Goal: Transaction & Acquisition: Subscribe to service/newsletter

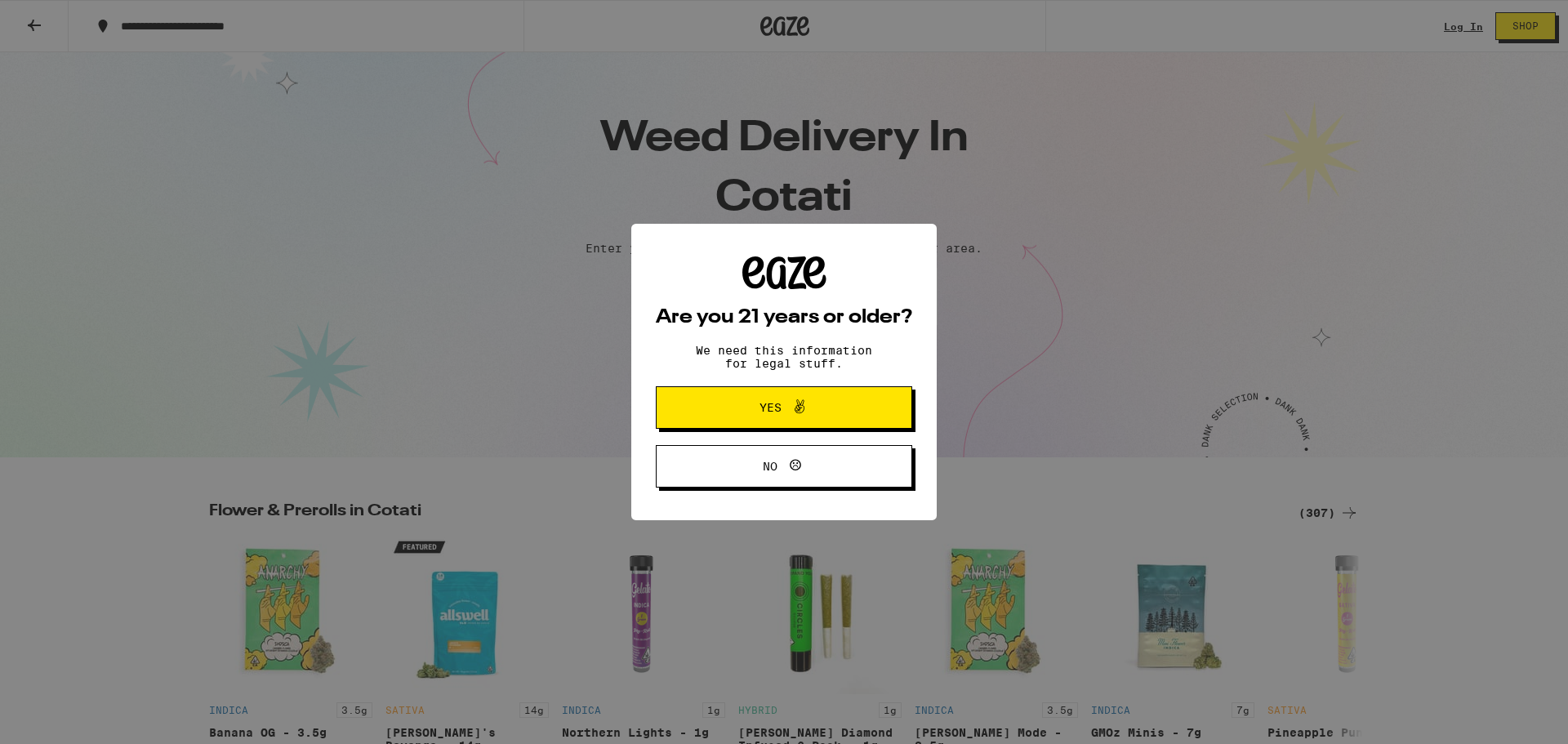
click at [789, 398] on button "Yes" at bounding box center [784, 408] width 256 height 43
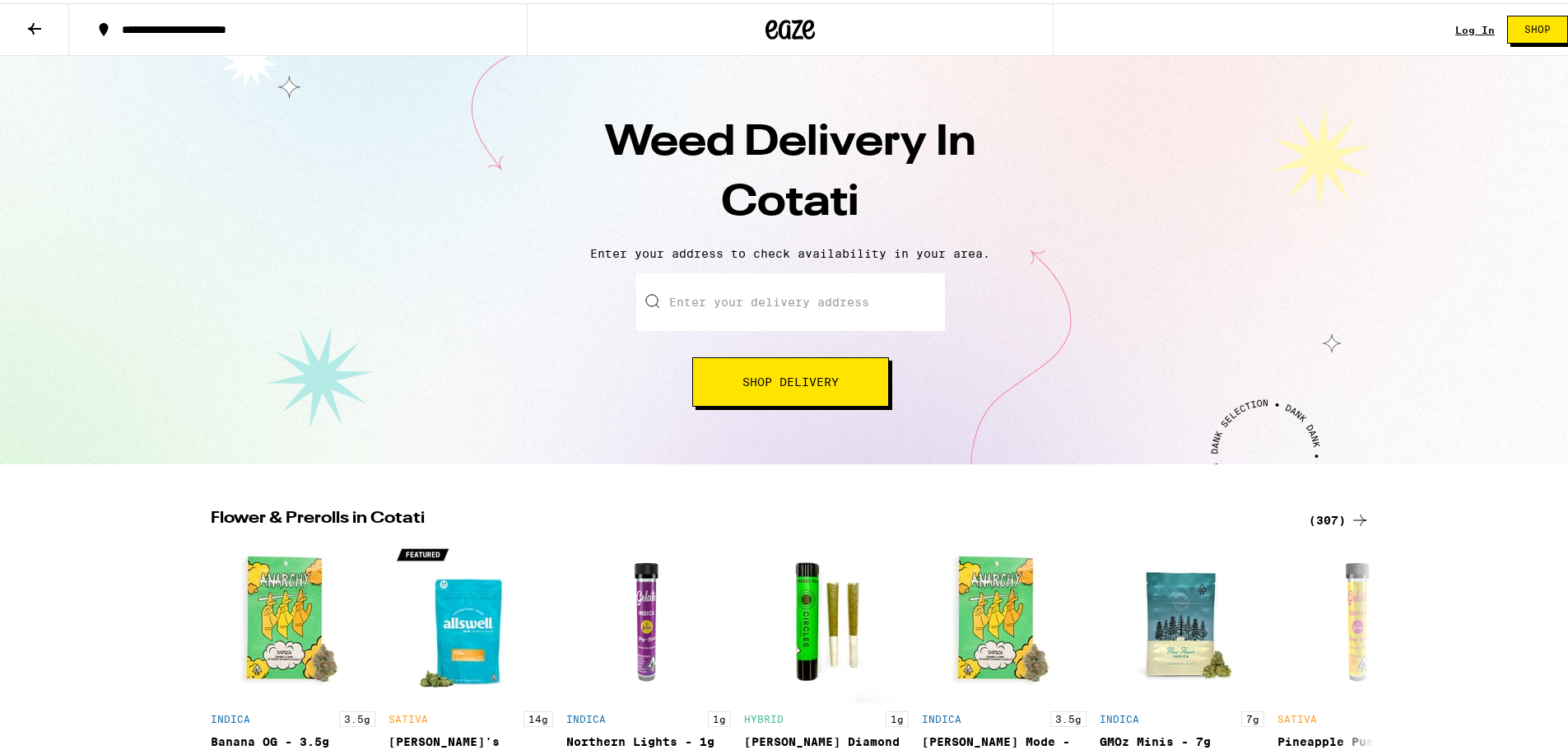
click at [794, 385] on span "Shop Delivery" at bounding box center [790, 378] width 96 height 11
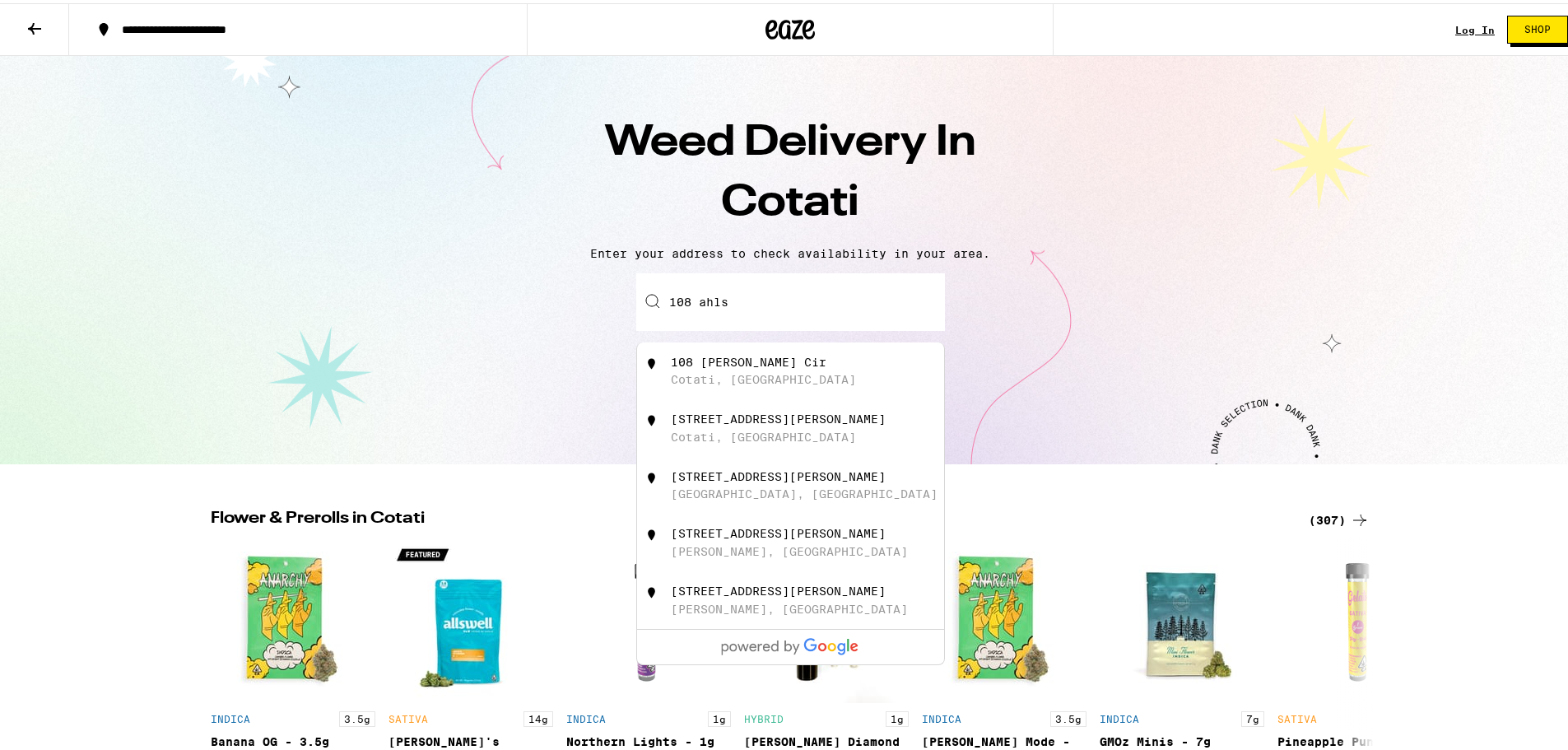
click at [784, 374] on div "108 Ahlstrom Cir Cotati, CA" at bounding box center [818, 368] width 294 height 31
type input "108 Ahlstrom Cir, Cotati, CA"
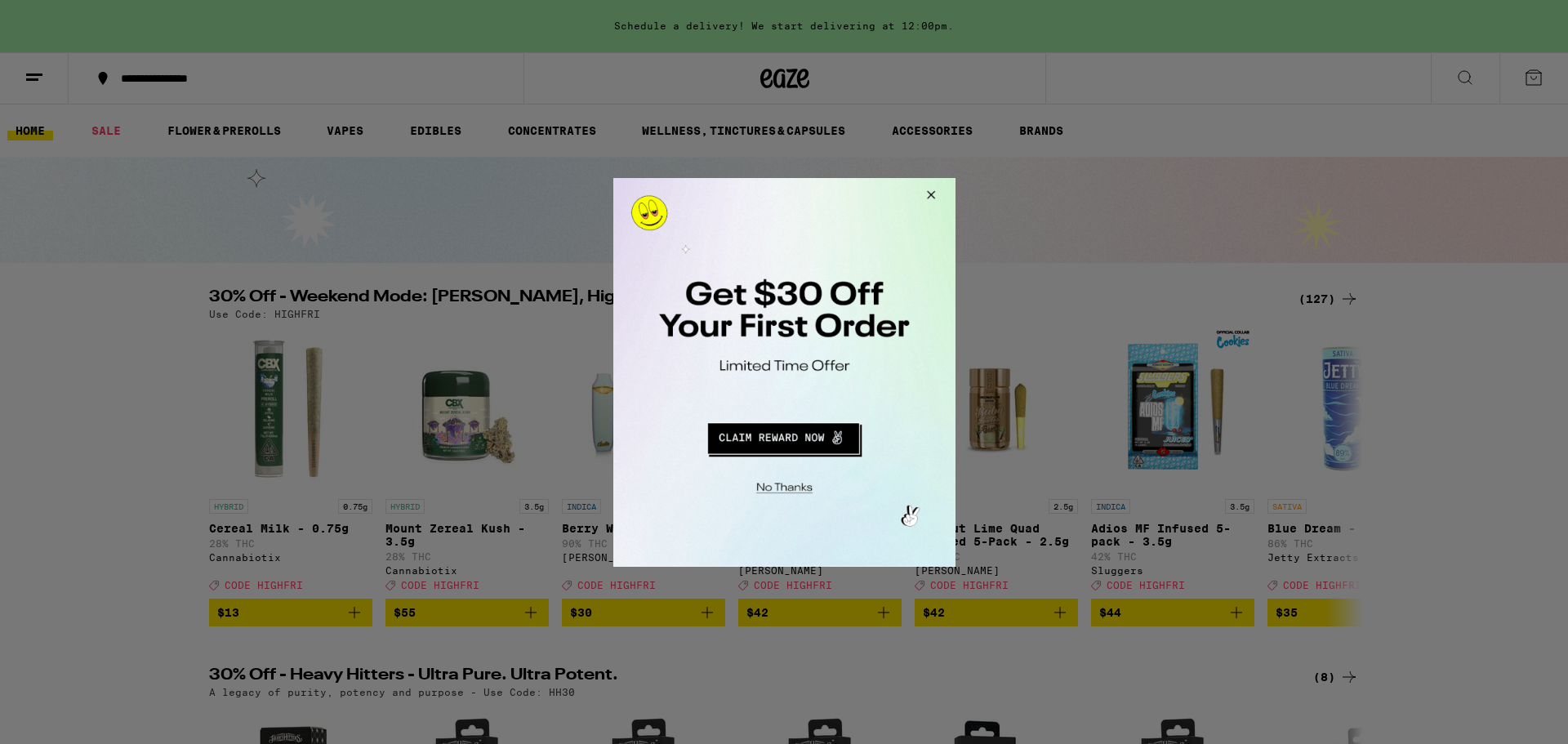
click at [794, 435] on button "Redirect to URL" at bounding box center [783, 435] width 285 height 39
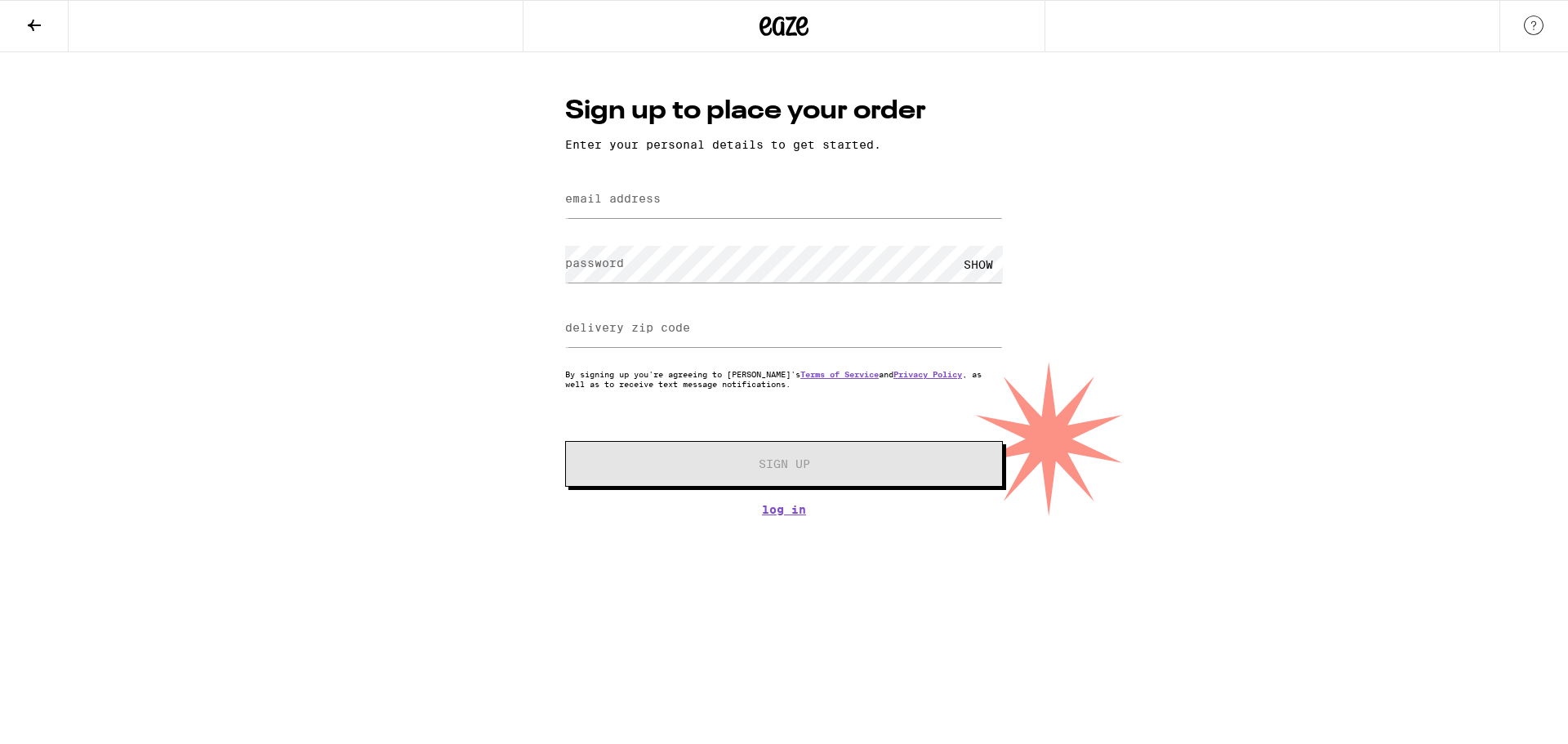
click at [636, 205] on label "email address" at bounding box center [612, 198] width 95 height 13
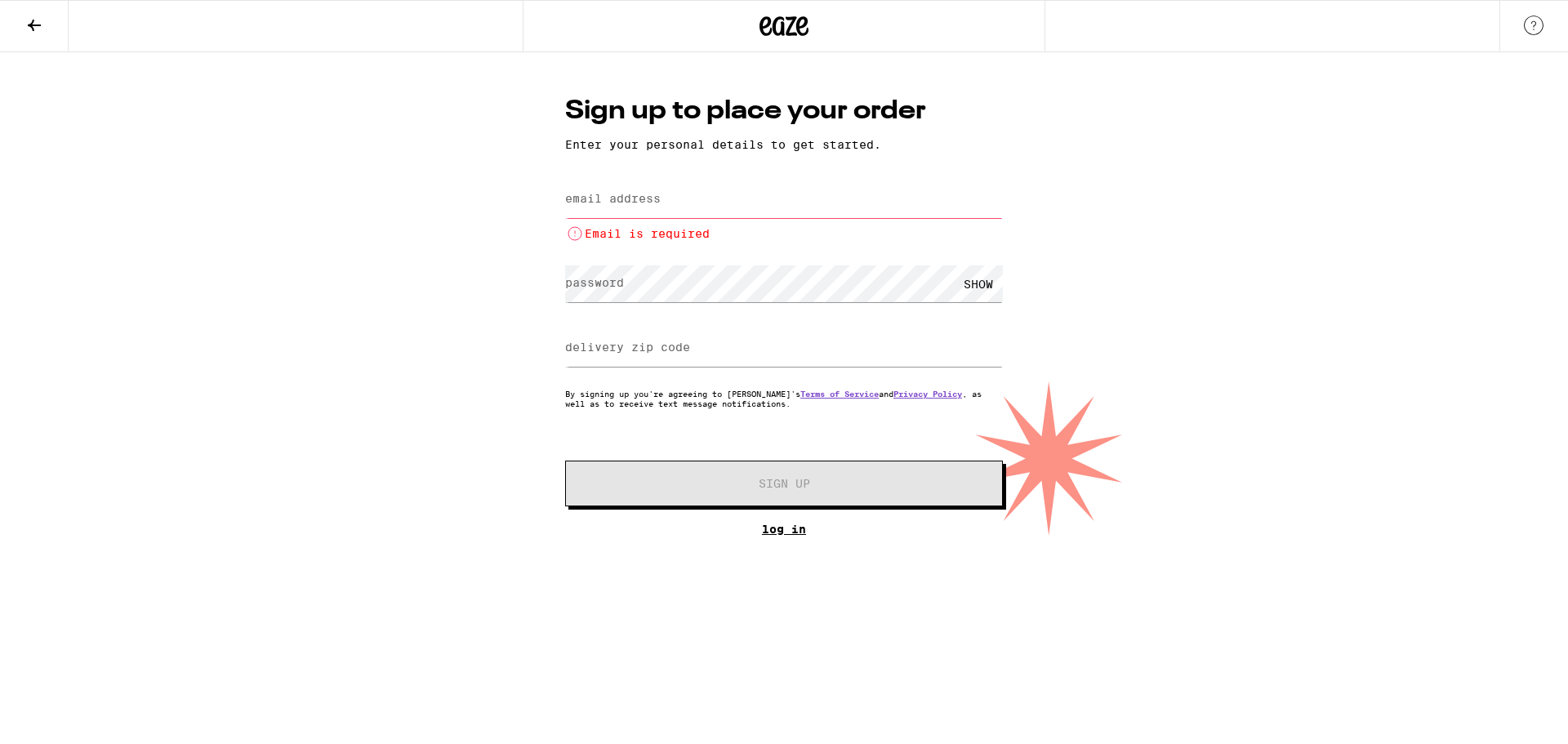
click at [779, 512] on div "Sign up to place your order Enter your personal details to get started. email a…" at bounding box center [784, 315] width 471 height 442
click at [666, 188] on input "email address" at bounding box center [784, 200] width 438 height 37
type input "[EMAIL_ADDRESS][DOMAIN_NAME]"
type input "95404"
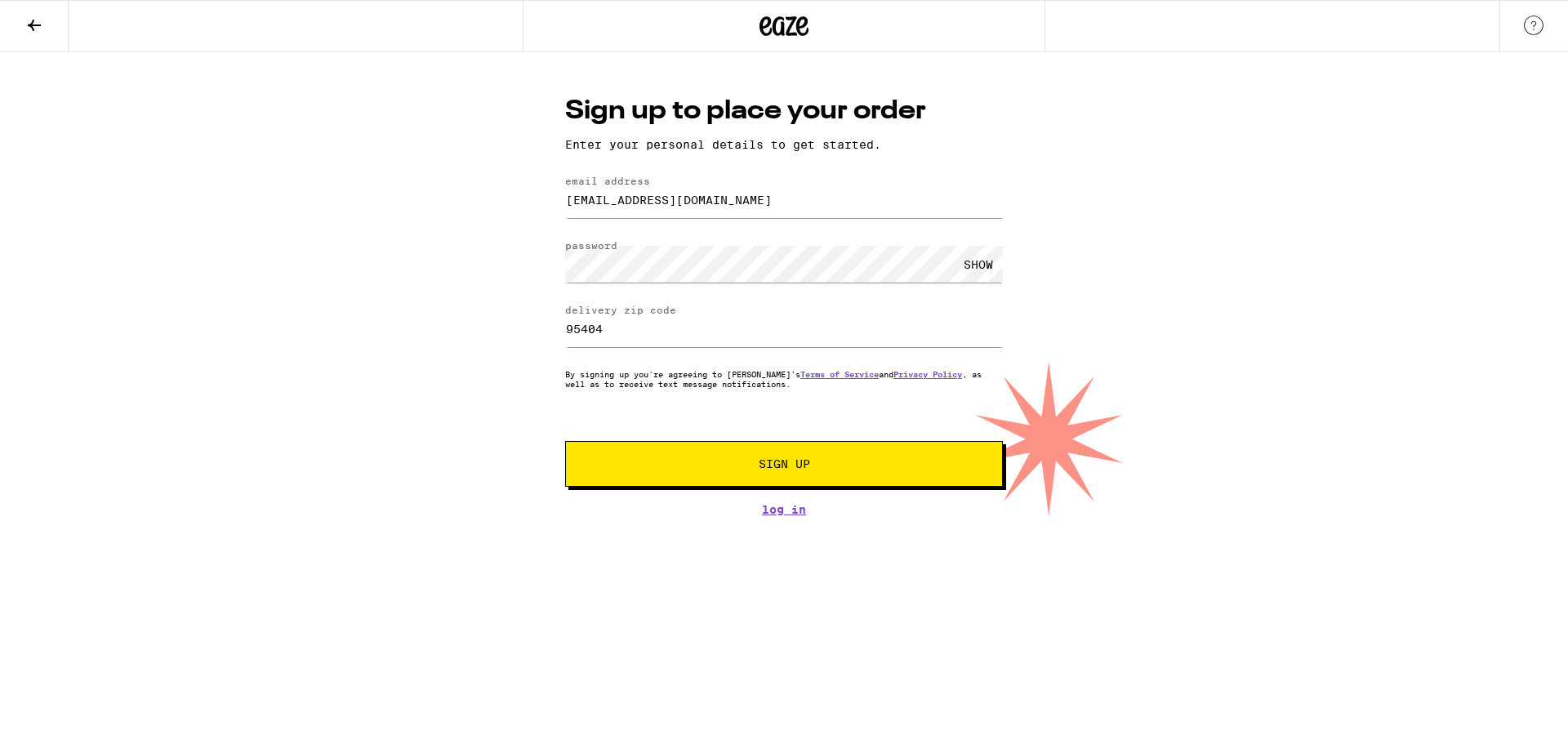
click at [981, 261] on div "SHOW" at bounding box center [978, 264] width 49 height 37
click at [784, 468] on span "Sign Up" at bounding box center [784, 464] width 51 height 11
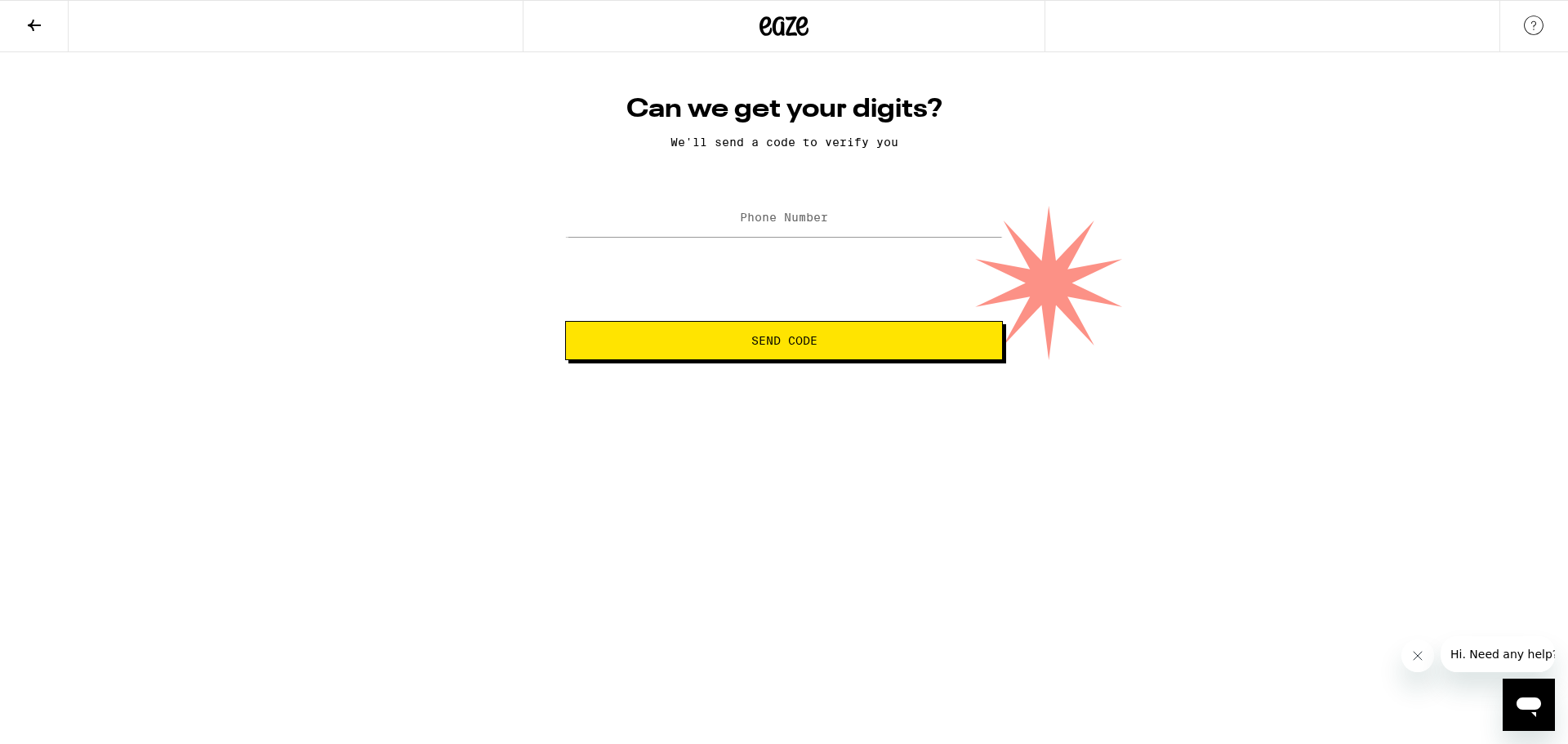
click at [808, 219] on label "Phone Number" at bounding box center [784, 217] width 88 height 13
type input "[PHONE_NUMBER]"
click at [820, 357] on button "Send Code" at bounding box center [784, 340] width 438 height 39
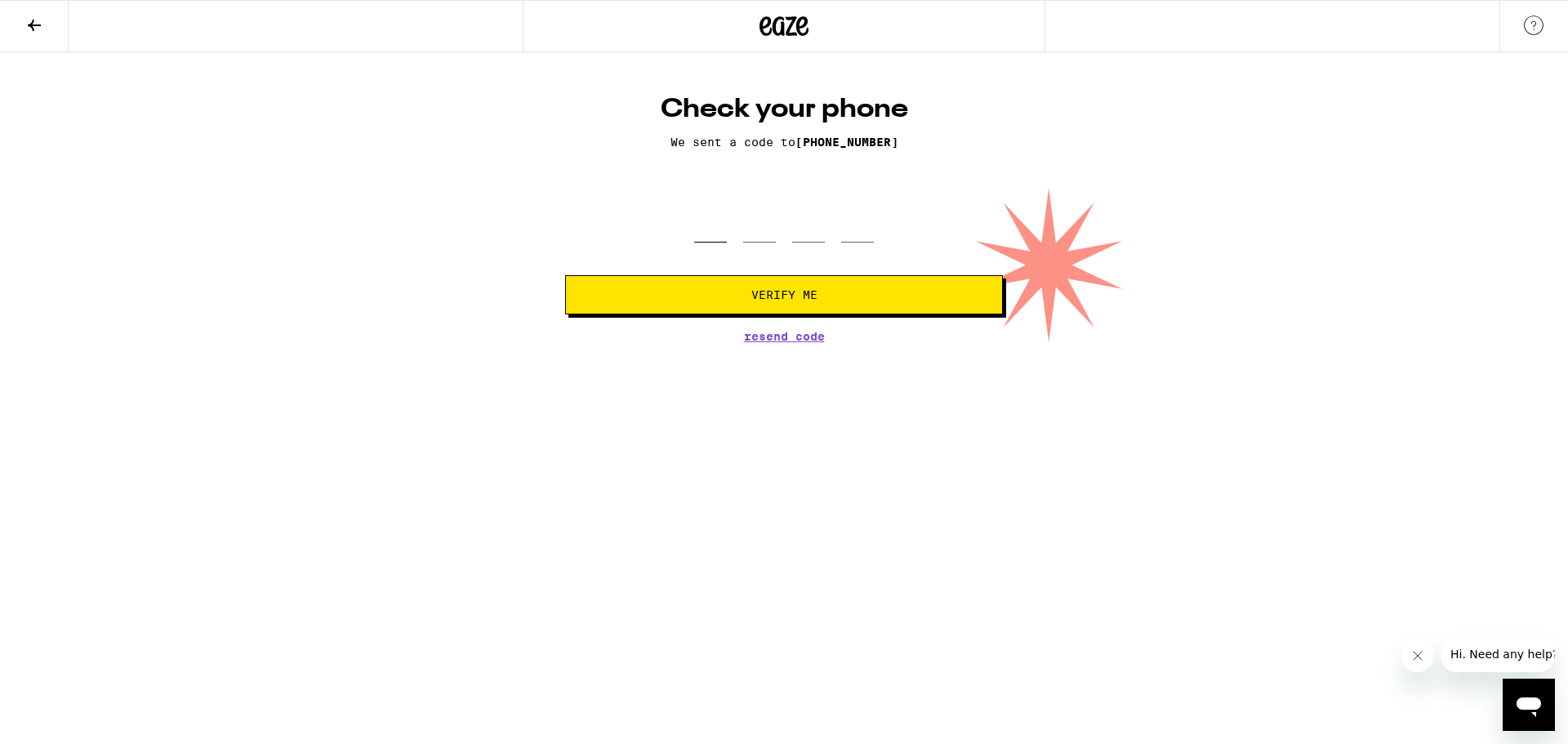
click at [709, 225] on input "tel" at bounding box center [711, 219] width 33 height 48
type input "6"
type input "3"
type input "7"
type input "2"
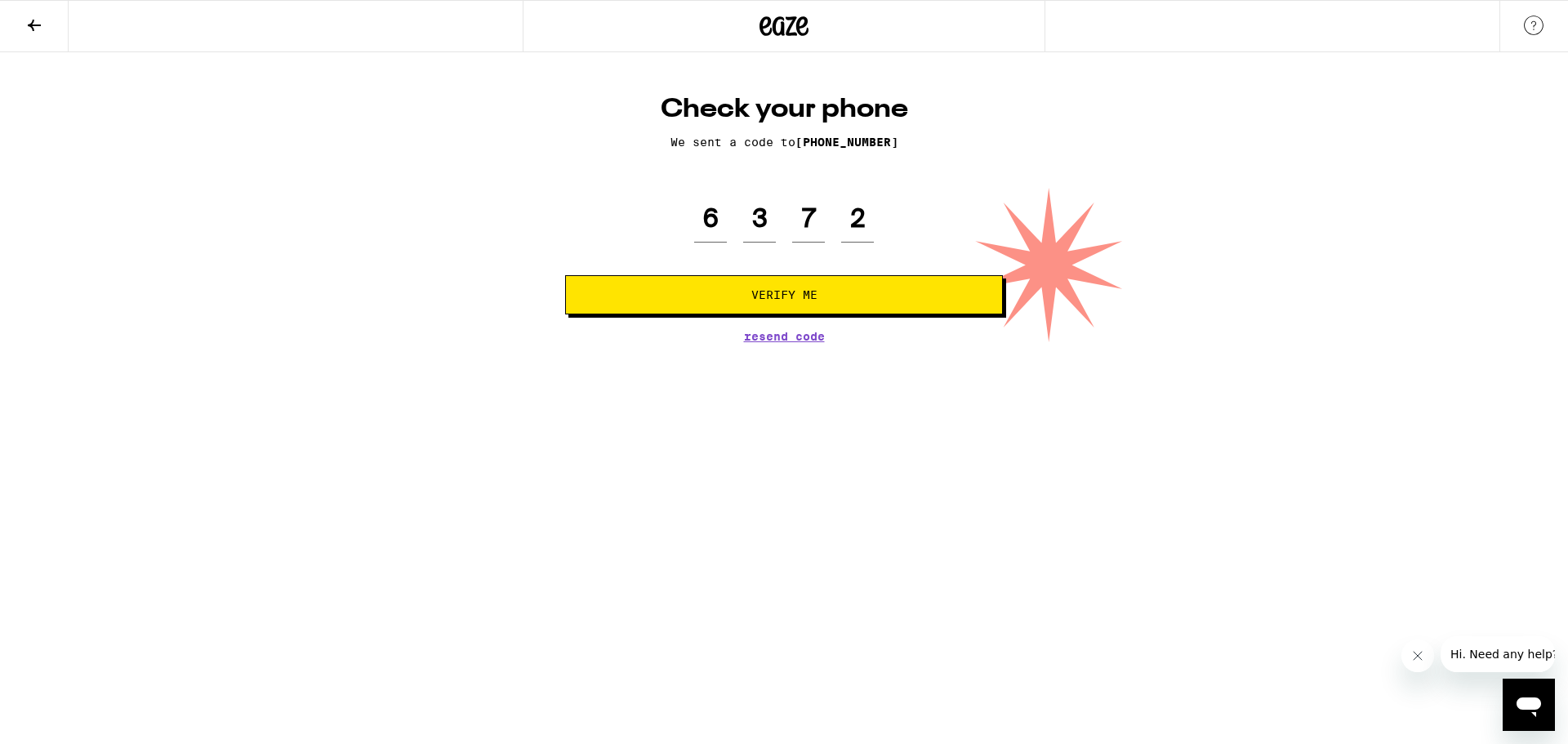
click at [726, 291] on span "Verify Me" at bounding box center [784, 294] width 410 height 11
